Goal: Navigation & Orientation: Find specific page/section

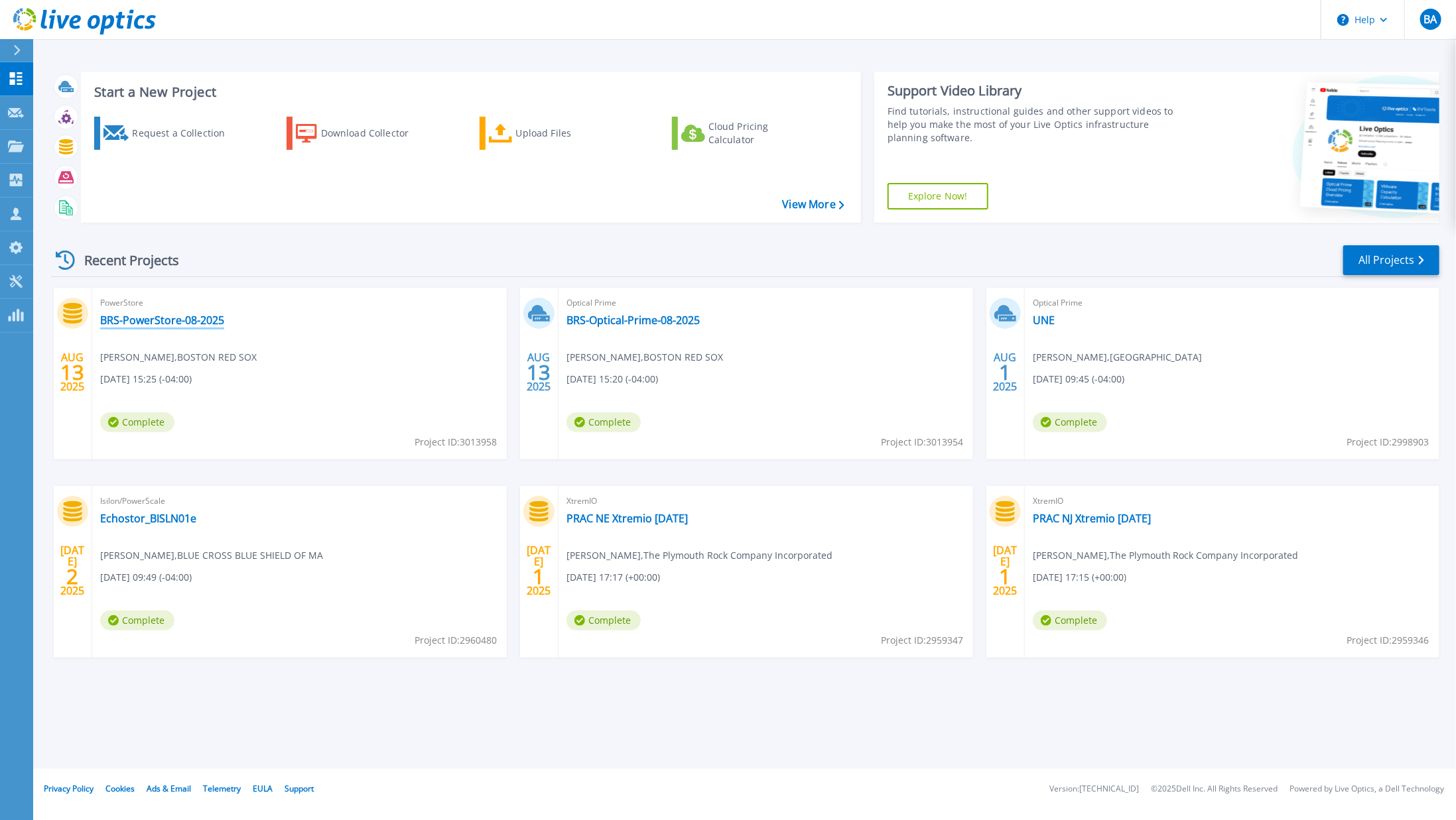
click at [140, 314] on link "BRS-PowerStore-08-2025" at bounding box center [162, 320] width 124 height 13
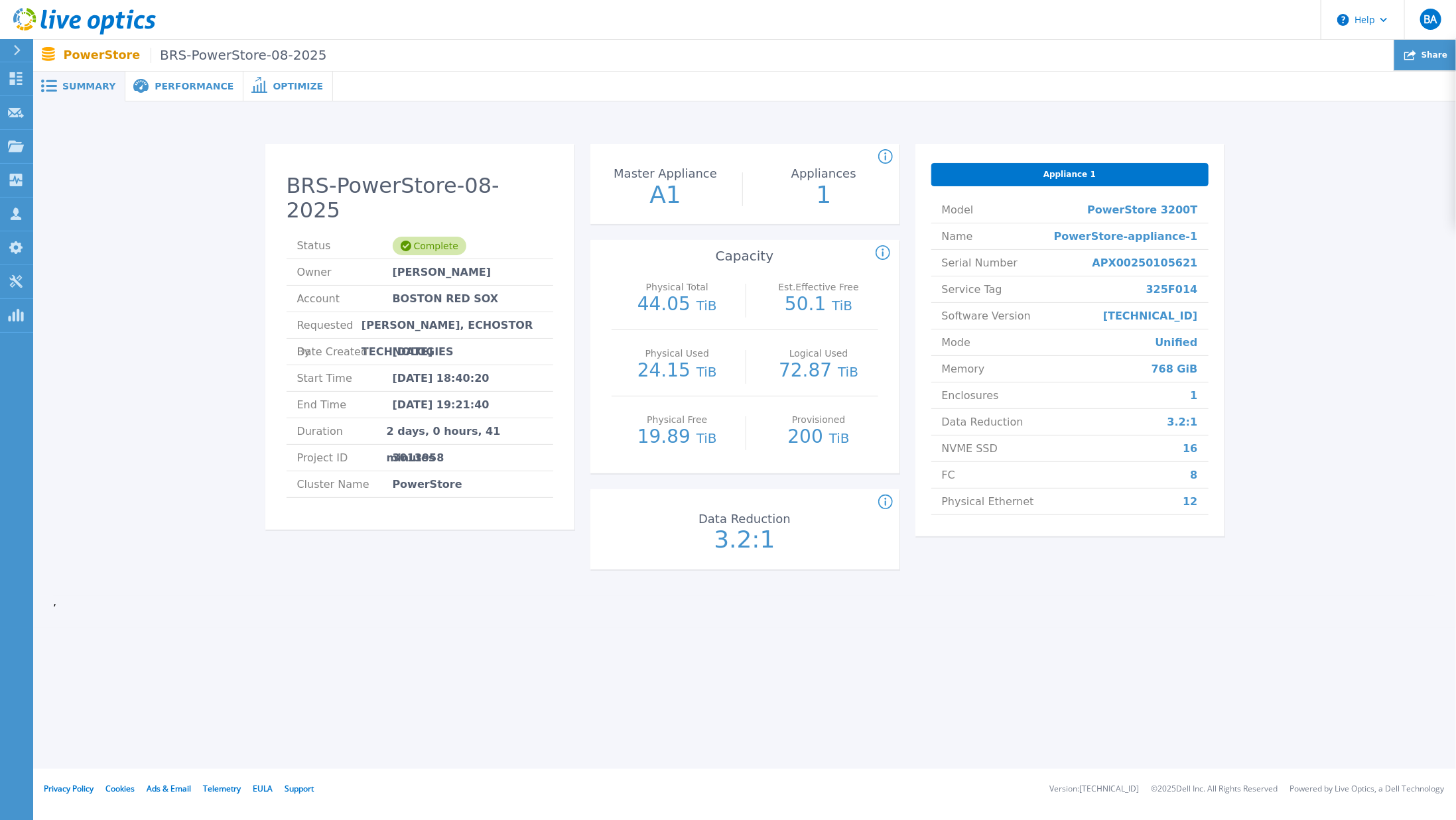
click at [1421, 59] on div "Share" at bounding box center [1425, 55] width 62 height 31
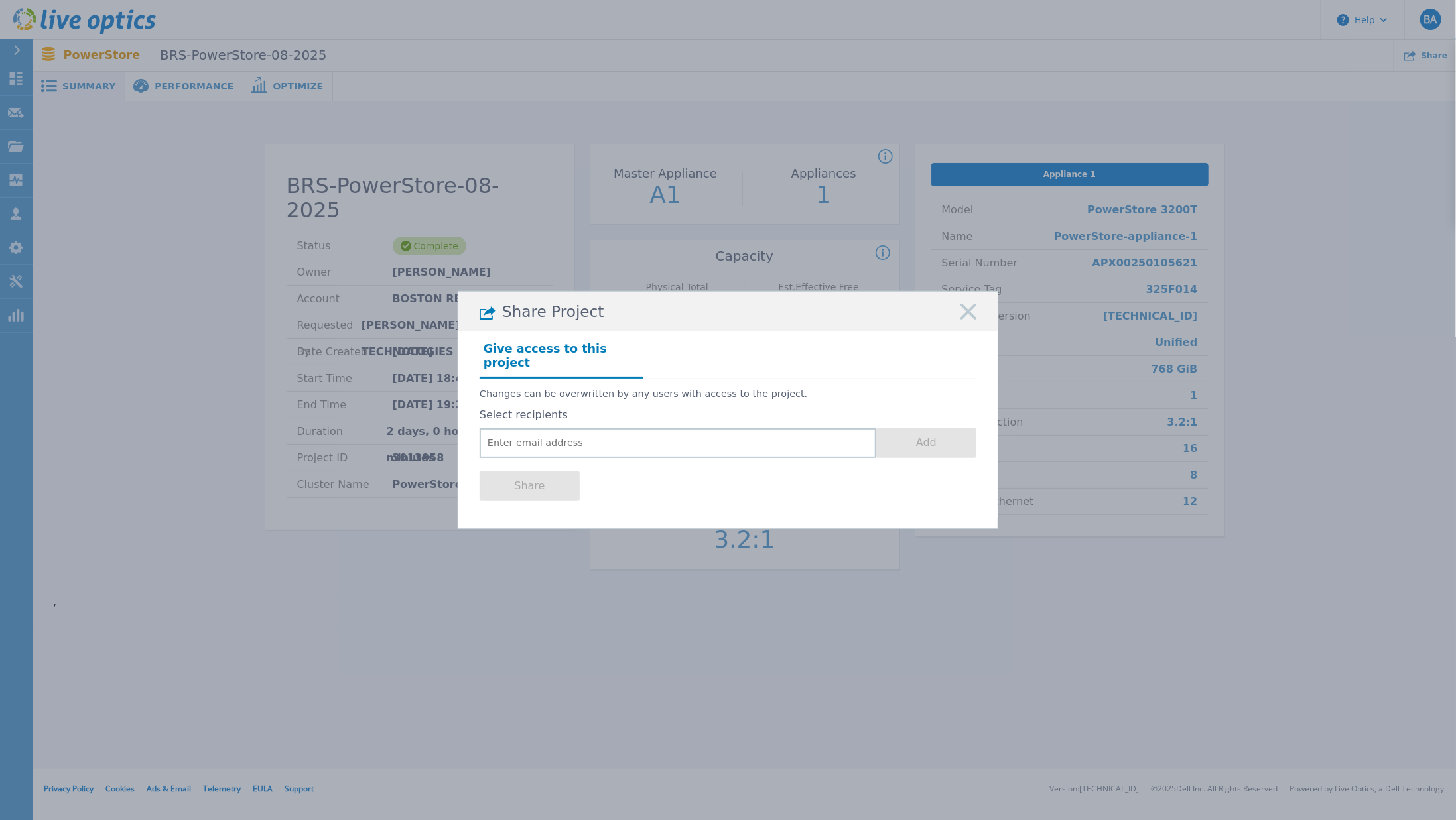
click at [964, 318] on icon at bounding box center [969, 312] width 16 height 16
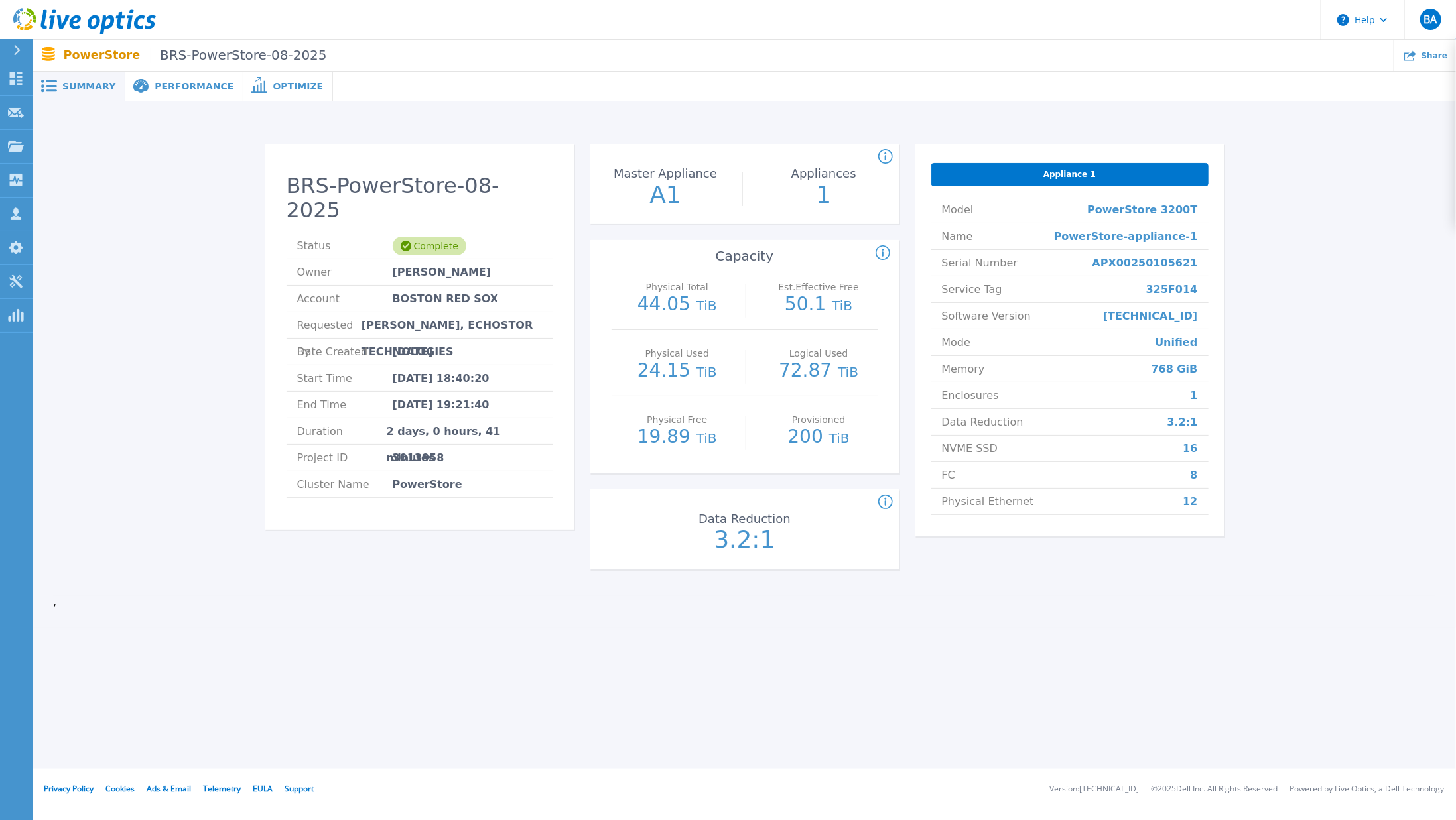
click at [198, 78] on div "Performance" at bounding box center [184, 86] width 118 height 30
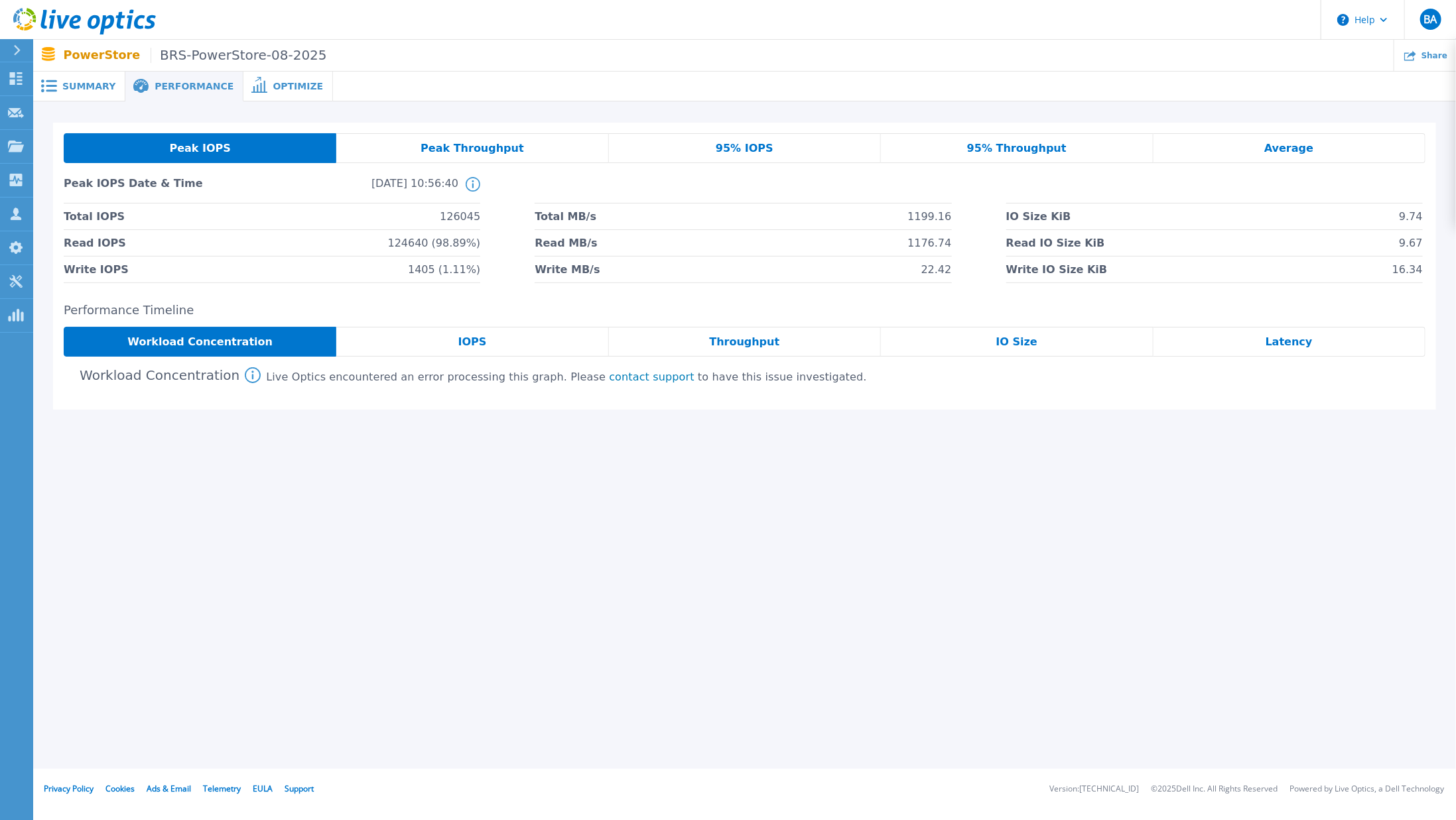
click at [273, 85] on span "Optimize" at bounding box center [298, 86] width 51 height 10
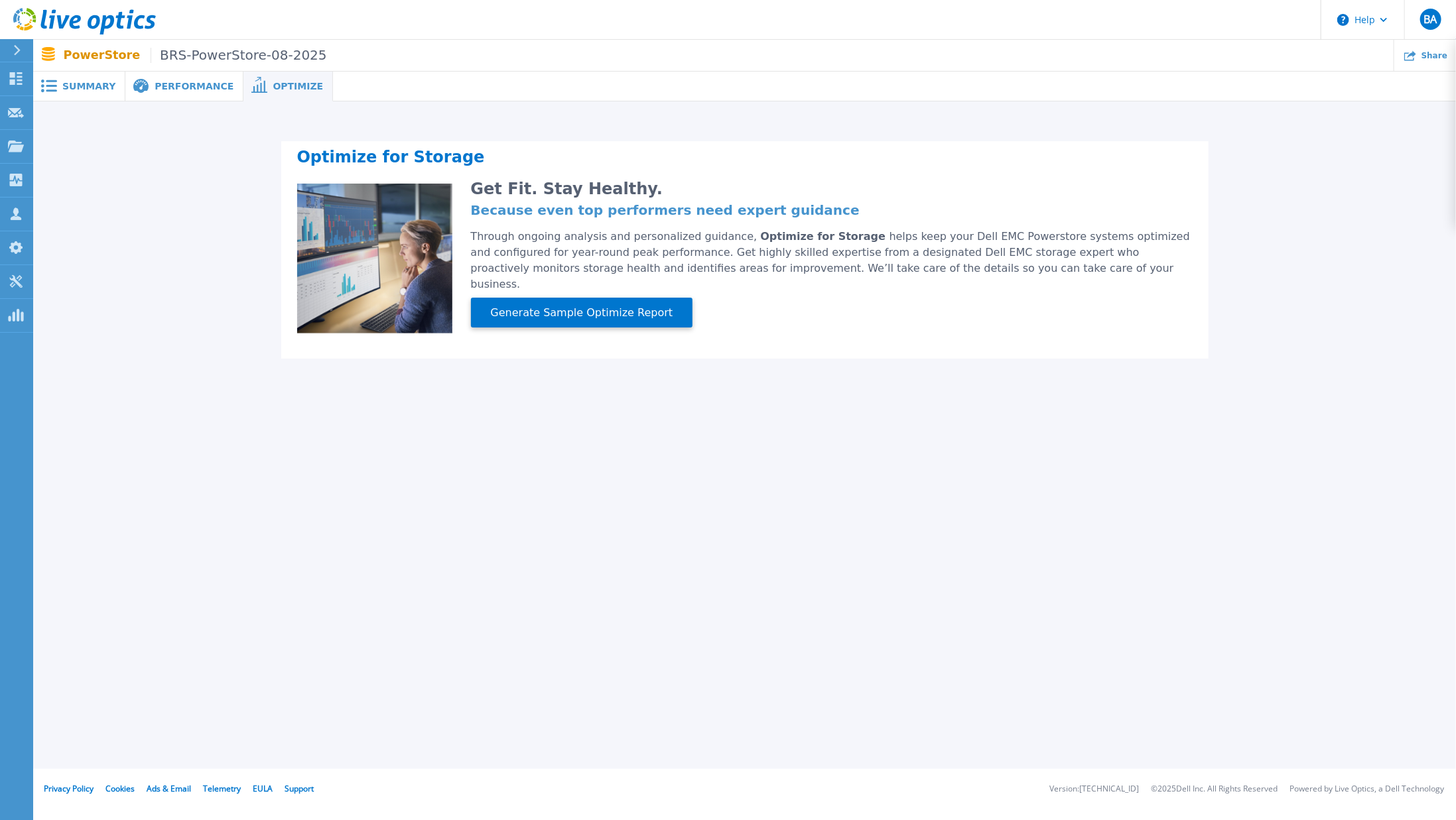
click at [91, 91] on span "Summary" at bounding box center [89, 86] width 53 height 10
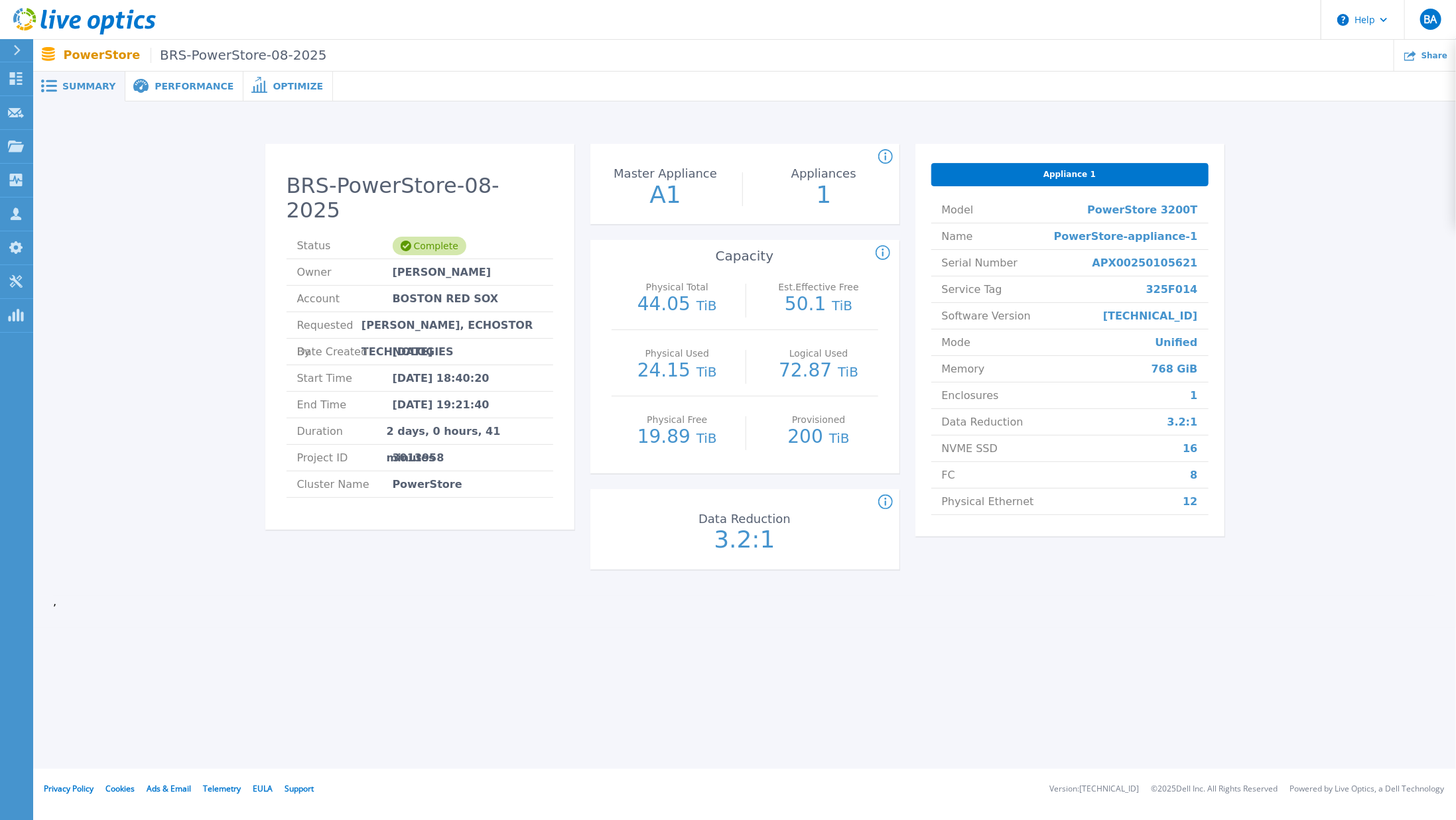
click at [1003, 166] on div "Appliance 1" at bounding box center [1069, 175] width 277 height 24
click at [139, 90] on icon at bounding box center [141, 86] width 16 height 15
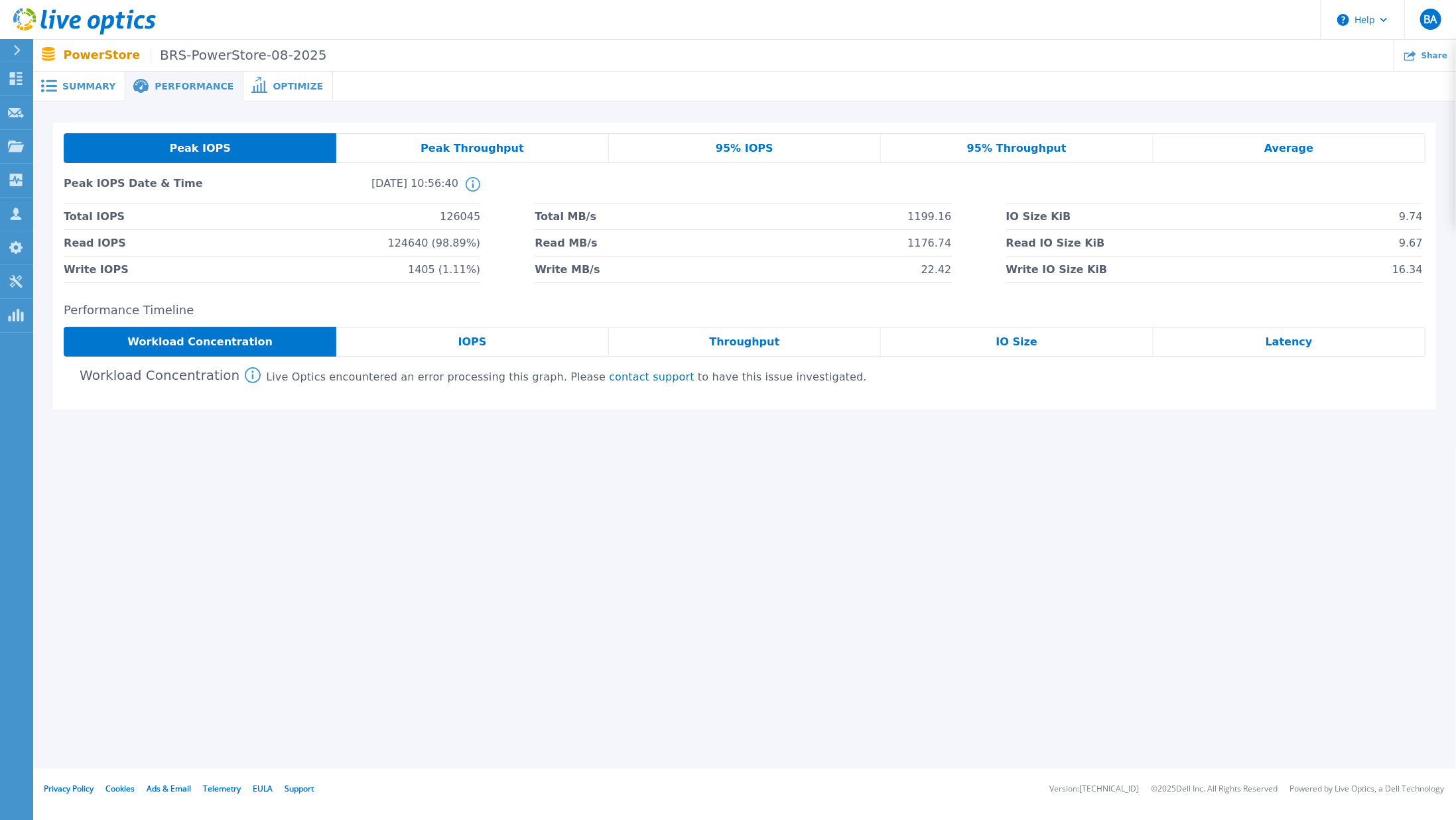
click at [72, 51] on p "PowerStore BRS-PowerStore-08-2025" at bounding box center [196, 55] width 263 height 15
click at [15, 78] on icon at bounding box center [16, 78] width 16 height 12
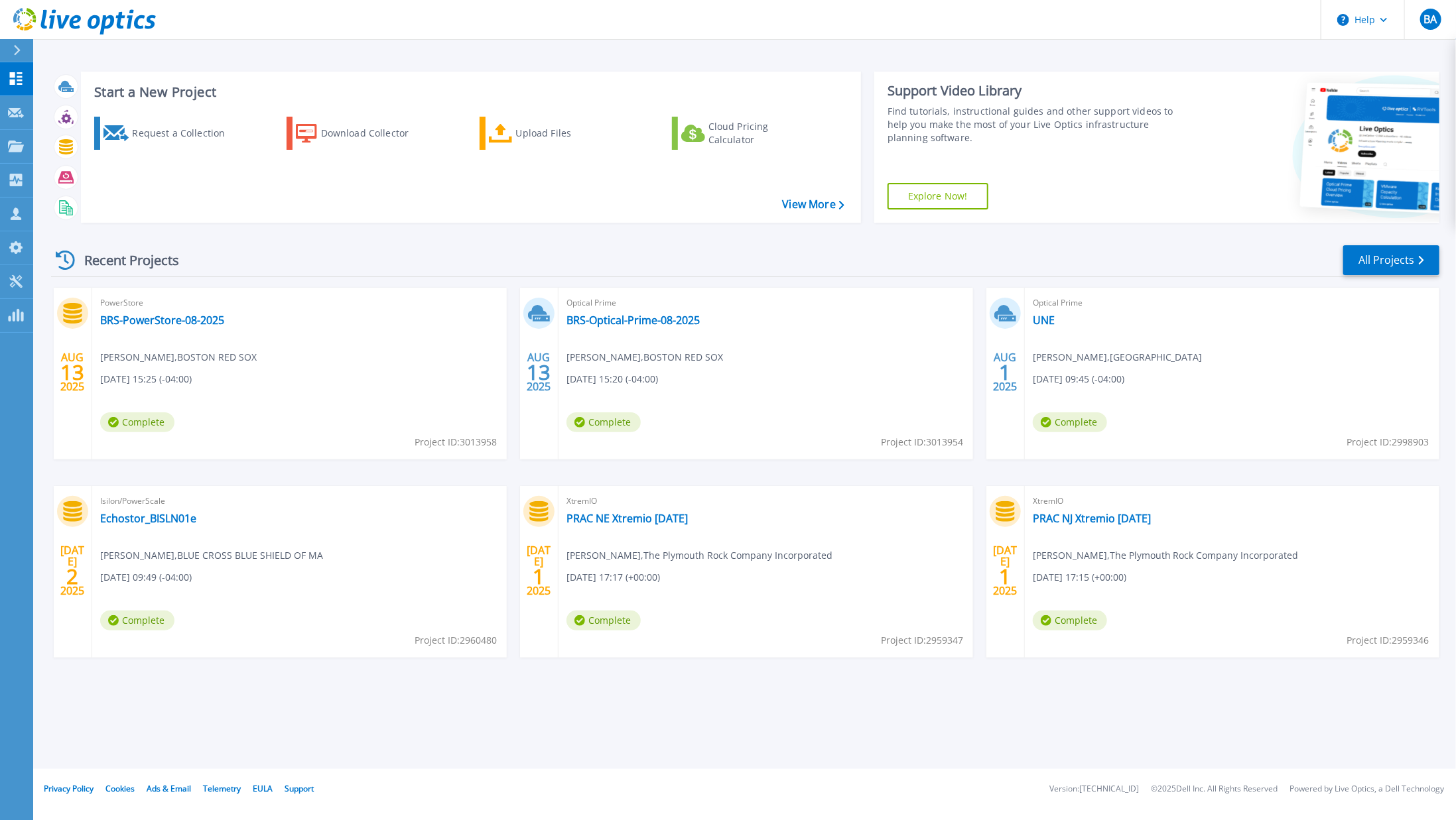
click at [610, 328] on div "Optical Prime BRS-Optical-Prime-08-2025 [PERSON_NAME] , BOSTON RED SOX [DATE] 1…" at bounding box center [766, 374] width 415 height 172
click at [636, 312] on div "Optical Prime BRS-Optical-Prime-08-2025 Matt Salmeri , BOSTON RED SOX 08/13/202…" at bounding box center [766, 374] width 415 height 172
click at [632, 317] on link "BRS-Optical-Prime-08-2025" at bounding box center [633, 320] width 133 height 13
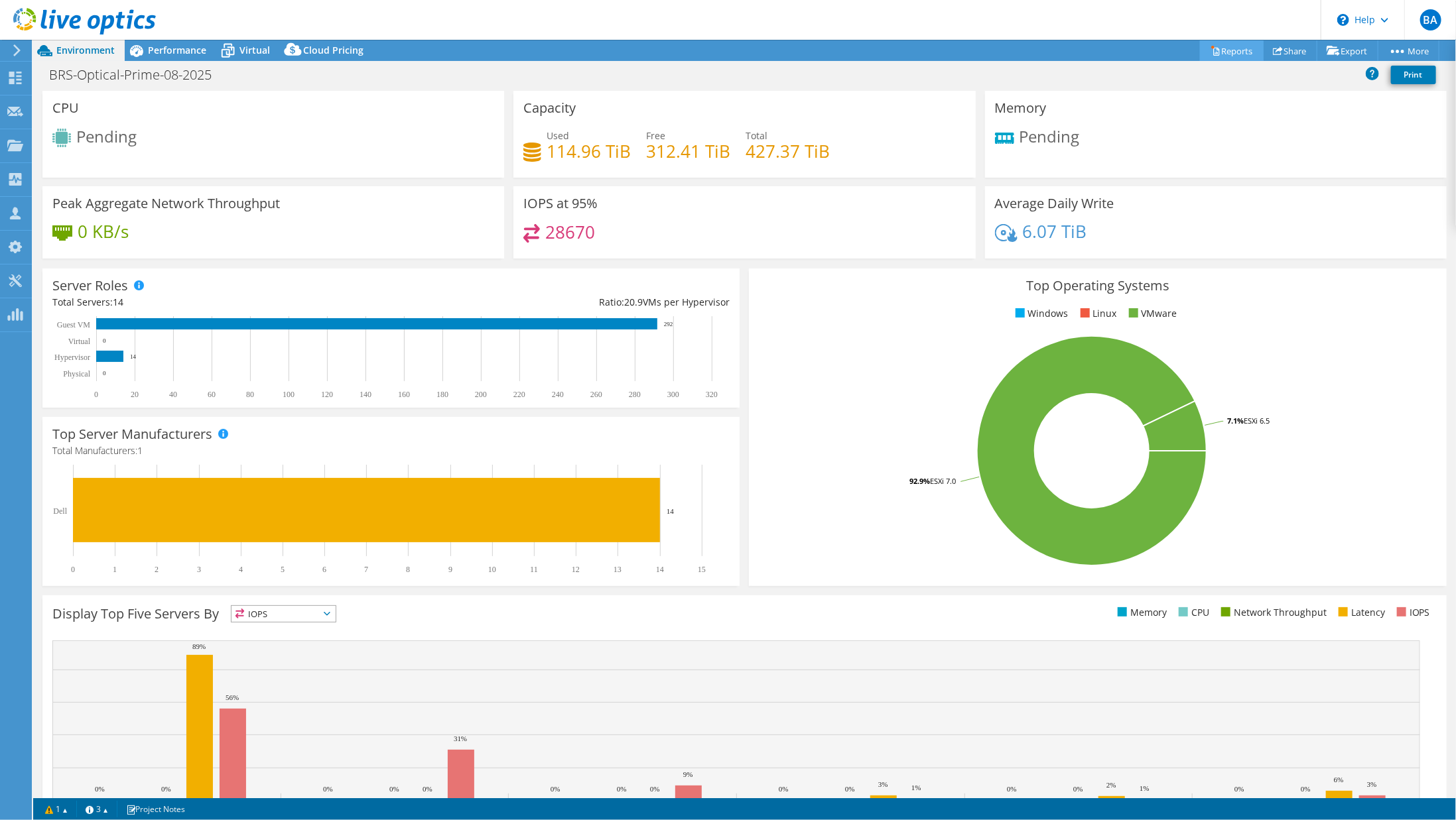
click at [1229, 50] on link "Reports" at bounding box center [1231, 51] width 64 height 21
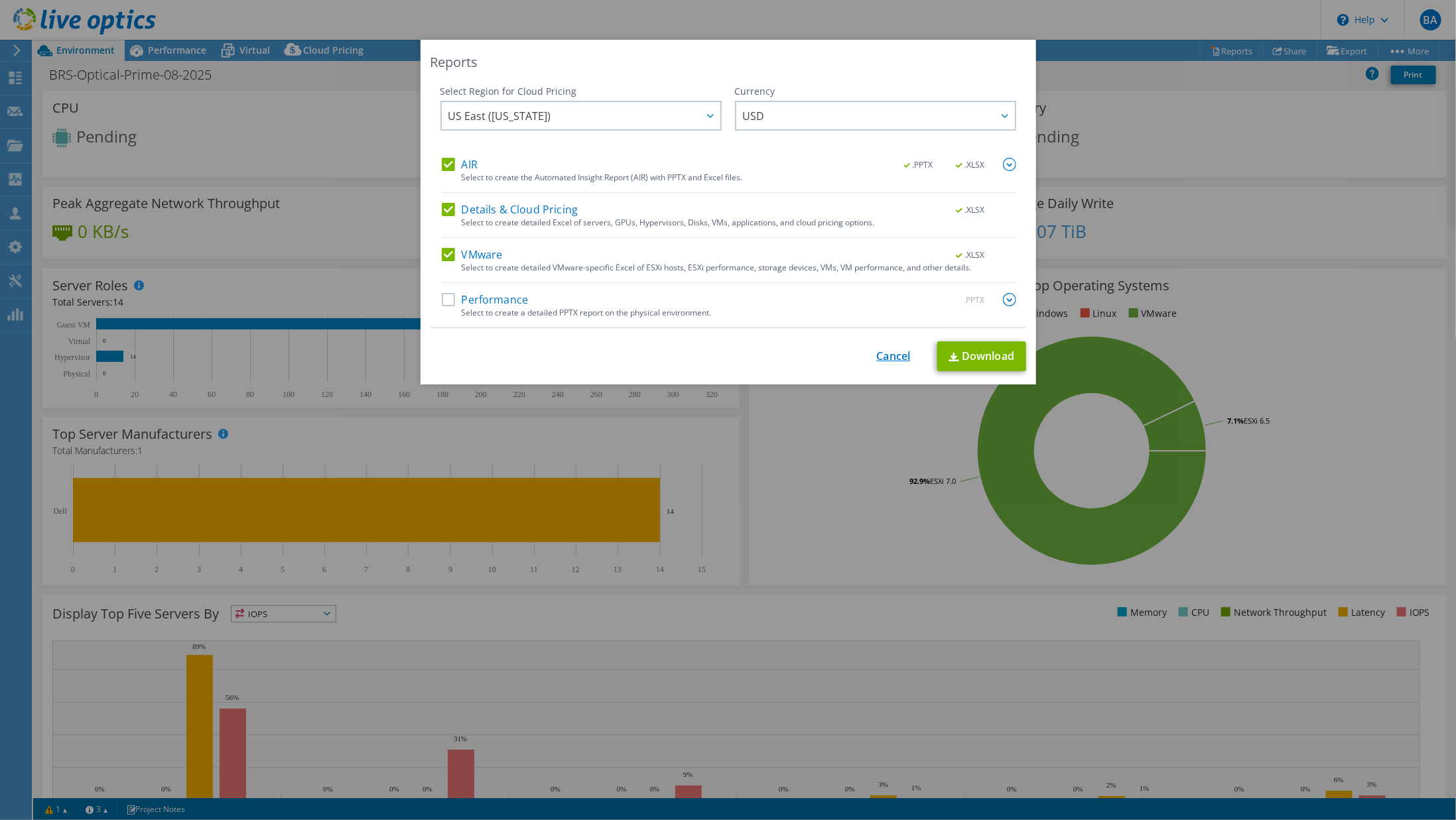
click at [889, 353] on link "Cancel" at bounding box center [894, 356] width 34 height 12
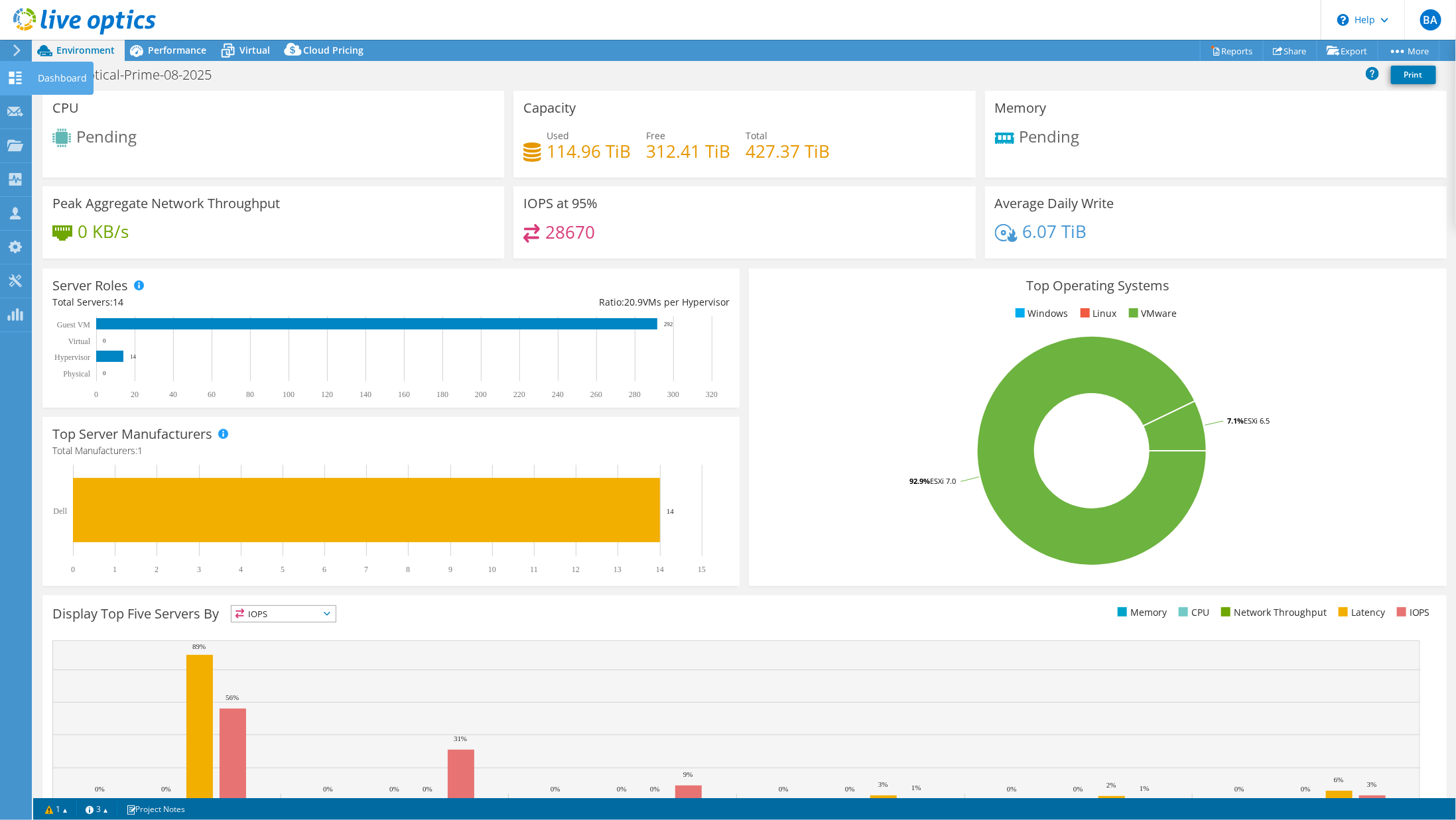
click at [15, 73] on icon at bounding box center [15, 77] width 16 height 12
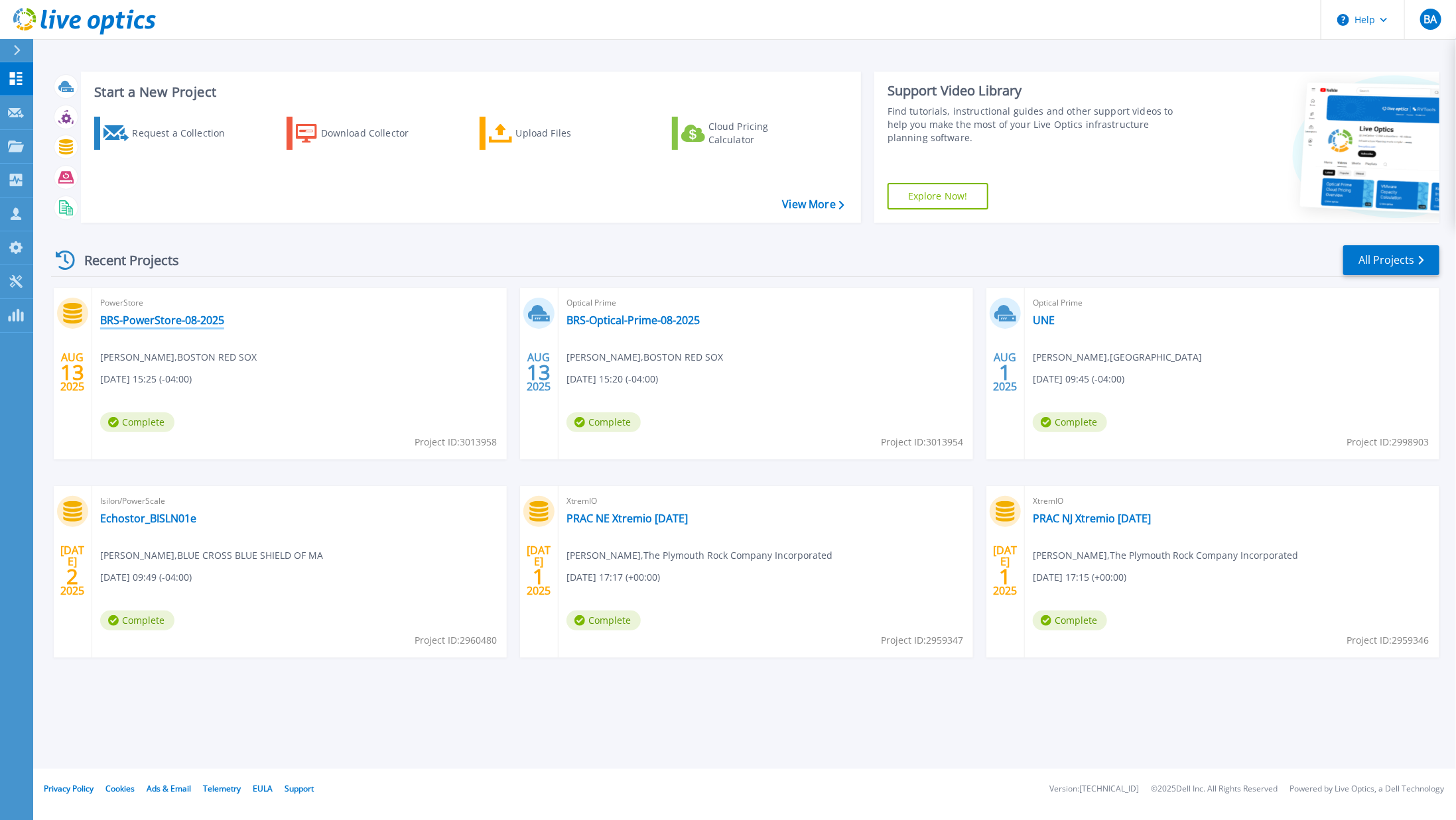
click at [191, 317] on link "BRS-PowerStore-08-2025" at bounding box center [162, 320] width 124 height 13
